Goal: Use online tool/utility: Utilize a website feature to perform a specific function

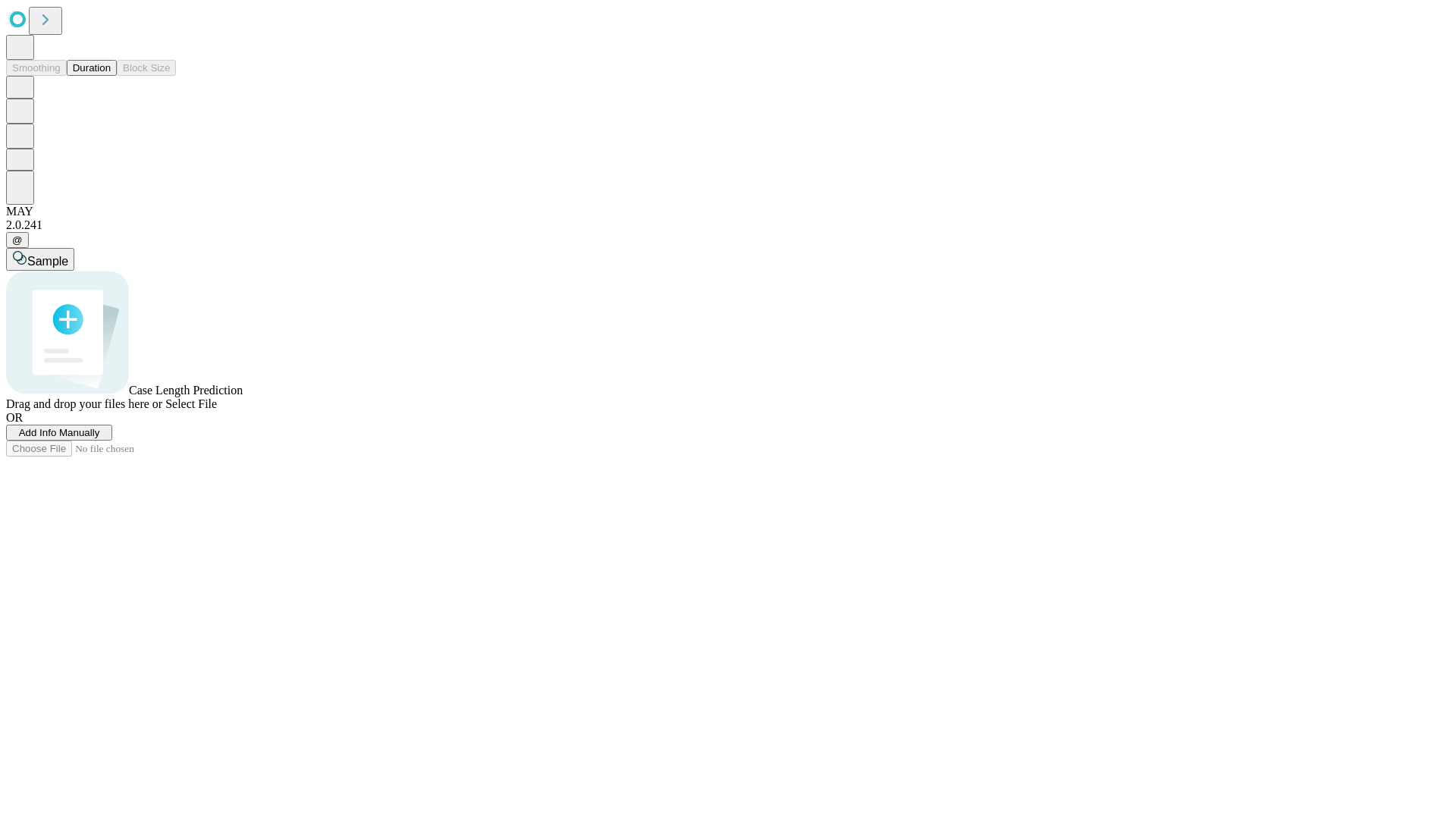
click at [111, 75] on button "Duration" at bounding box center [92, 67] width 50 height 16
click at [217, 410] on span "Select File" at bounding box center [191, 404] width 51 height 13
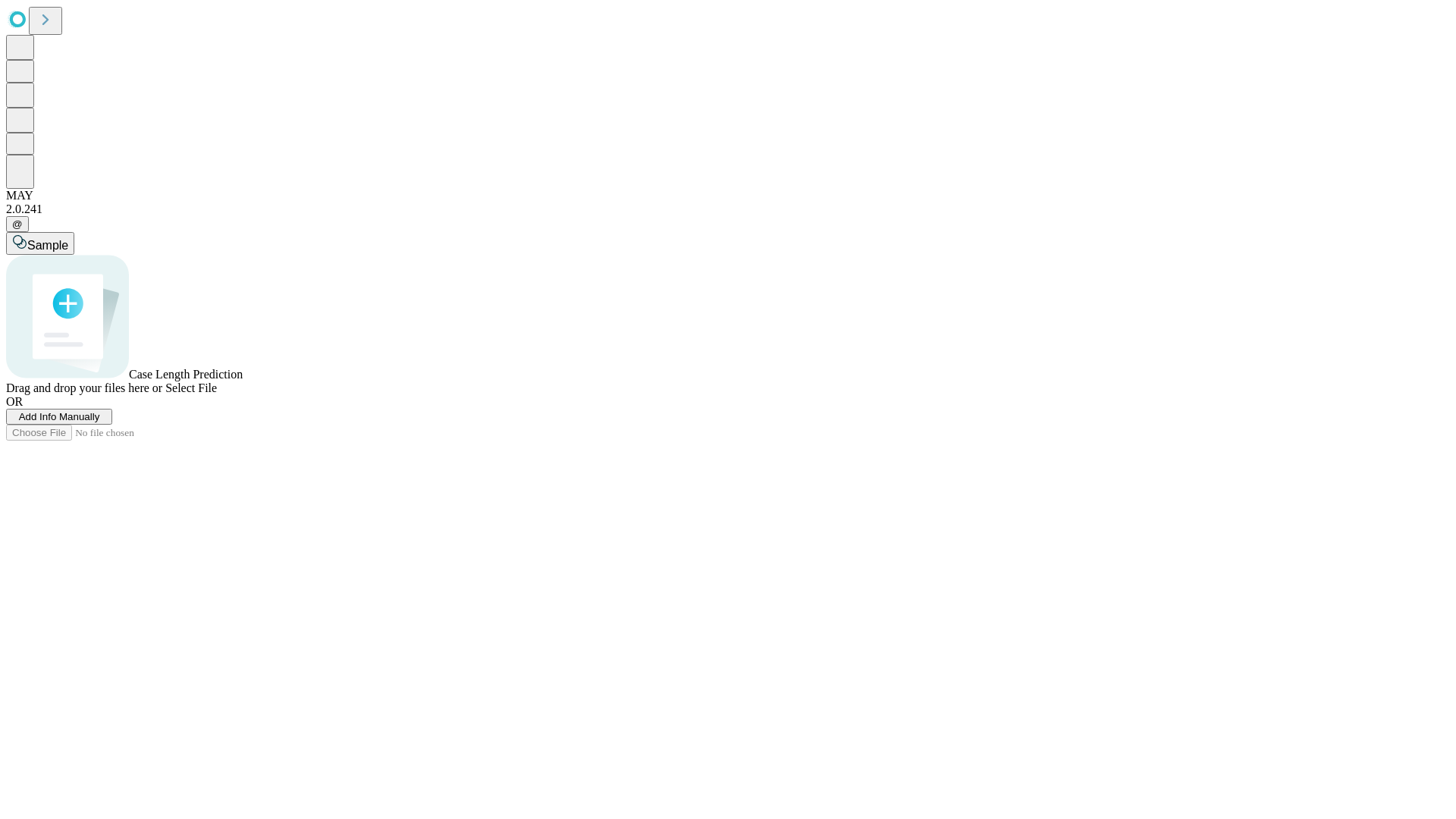
click at [217, 395] on span "Select File" at bounding box center [191, 388] width 51 height 13
